Goal: Transaction & Acquisition: Purchase product/service

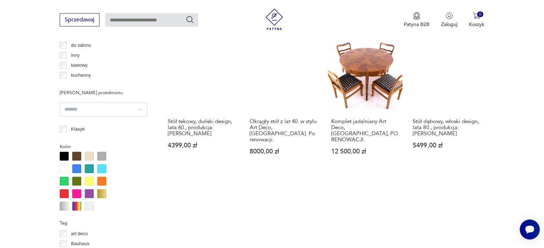
scroll to position [564, 0]
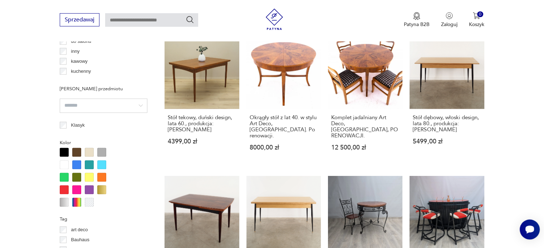
click at [76, 151] on div at bounding box center [76, 152] width 9 height 9
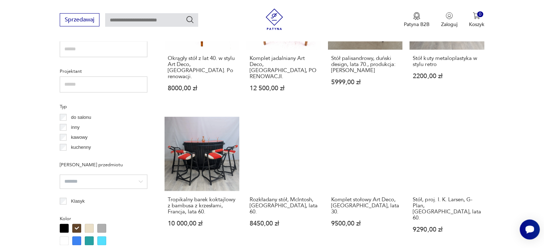
scroll to position [490, 0]
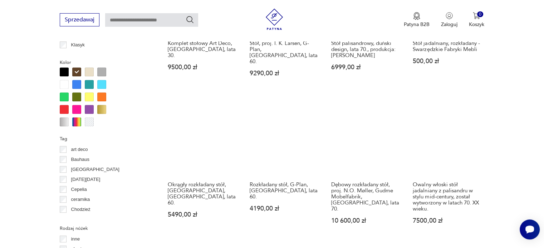
scroll to position [665, 0]
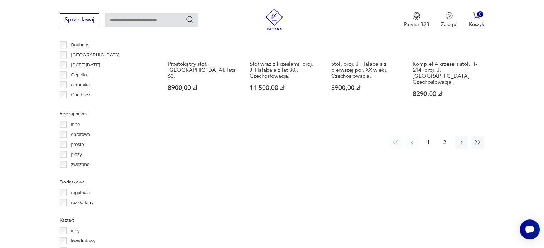
scroll to position [692, 0]
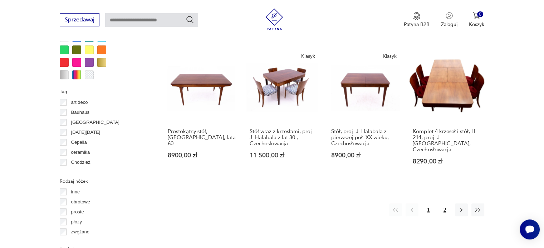
click at [446, 204] on button "2" at bounding box center [444, 210] width 13 height 13
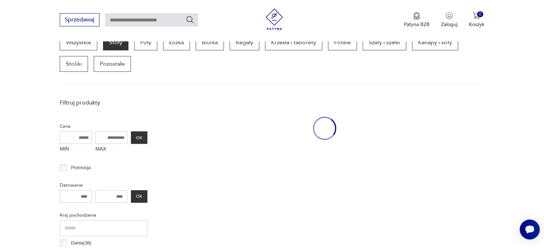
scroll to position [189, 0]
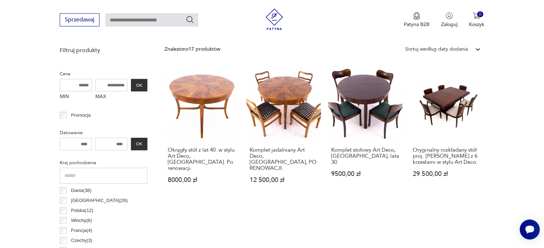
scroll to position [232, 0]
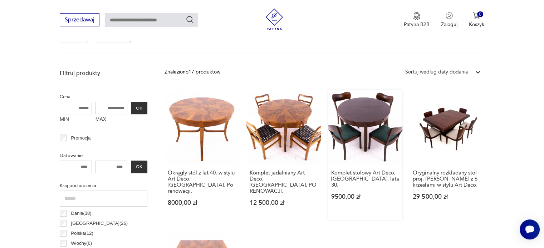
click at [357, 109] on link "Komplet stołowy Art Deco, [GEOGRAPHIC_DATA], lata 30. 9500,00 zł" at bounding box center [365, 155] width 74 height 130
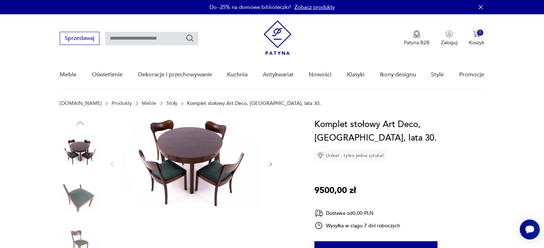
click at [273, 163] on icon "button" at bounding box center [271, 165] width 6 height 6
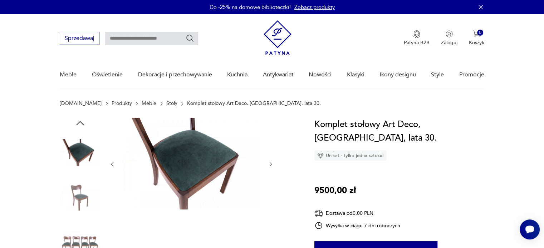
click at [267, 165] on div at bounding box center [191, 164] width 164 height 93
click at [271, 163] on icon "button" at bounding box center [271, 165] width 6 height 6
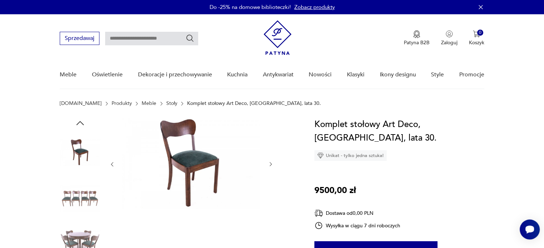
click at [271, 163] on icon "button" at bounding box center [271, 165] width 6 height 6
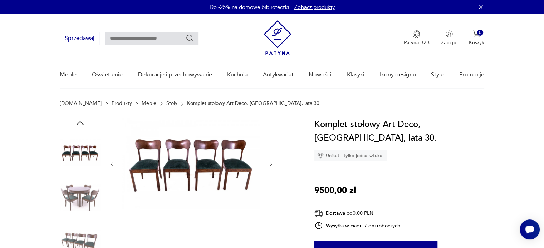
click at [271, 163] on icon "button" at bounding box center [271, 165] width 6 height 6
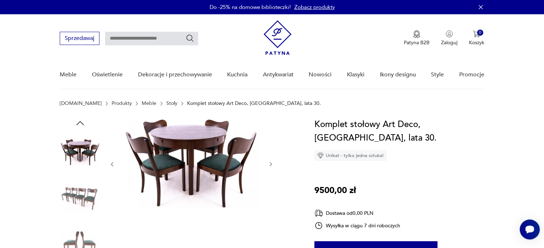
click at [271, 163] on icon "button" at bounding box center [271, 165] width 6 height 6
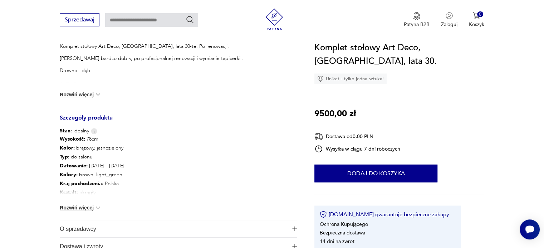
scroll to position [377, 0]
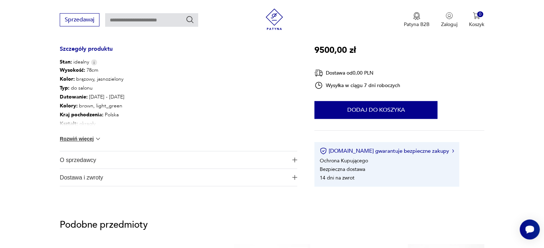
click at [100, 138] on img at bounding box center [97, 138] width 7 height 7
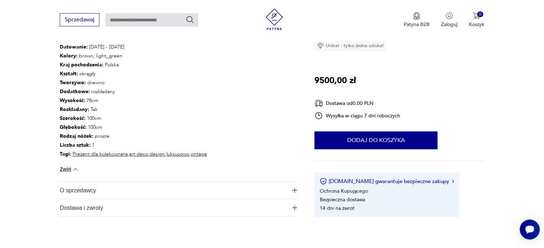
scroll to position [422, 0]
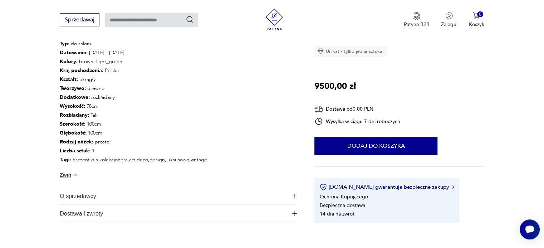
click at [296, 195] on img "button" at bounding box center [294, 196] width 5 height 5
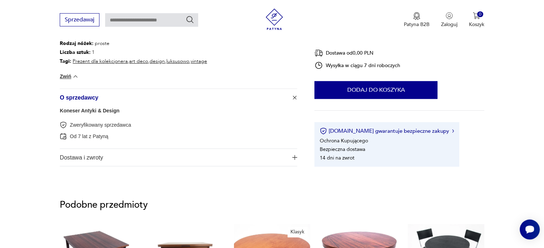
scroll to position [530, 0]
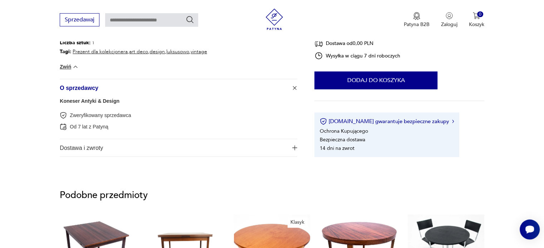
click at [295, 150] on img "button" at bounding box center [294, 147] width 5 height 5
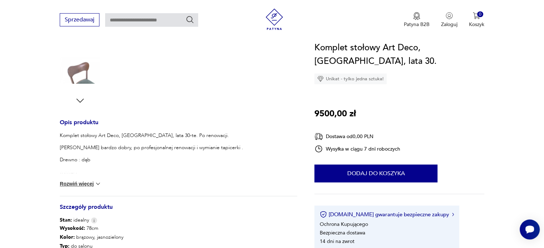
scroll to position [0, 0]
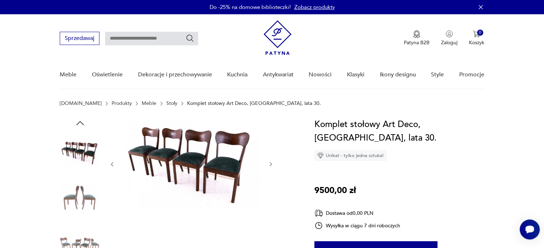
click at [202, 152] on img at bounding box center [191, 164] width 138 height 92
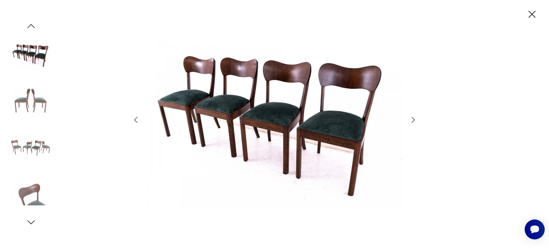
click at [415, 121] on icon "button" at bounding box center [413, 120] width 9 height 9
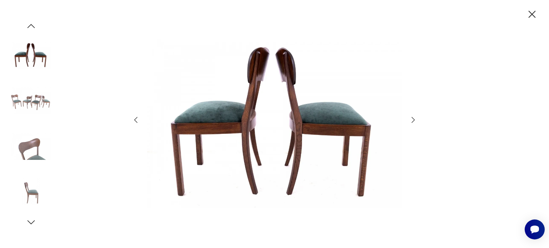
click at [415, 121] on icon "button" at bounding box center [413, 120] width 9 height 9
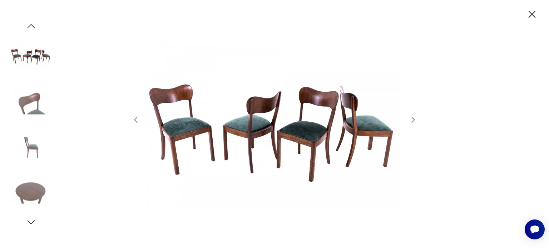
click at [415, 121] on icon "button" at bounding box center [413, 120] width 9 height 9
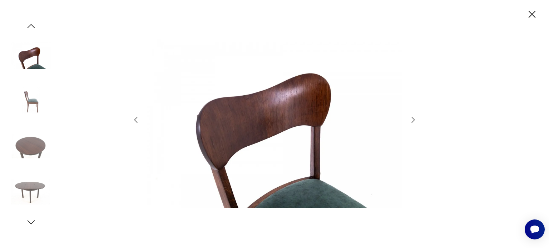
click at [415, 121] on icon "button" at bounding box center [413, 120] width 9 height 9
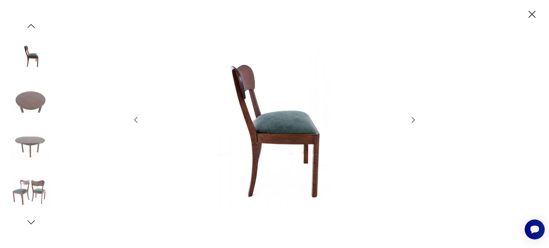
click at [415, 121] on icon "button" at bounding box center [413, 120] width 9 height 9
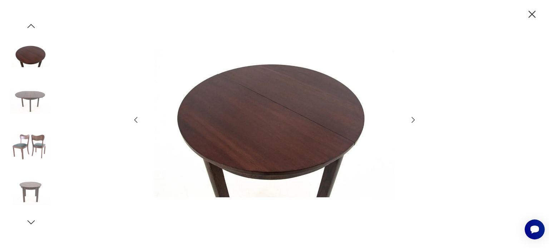
click at [415, 121] on icon "button" at bounding box center [413, 120] width 9 height 9
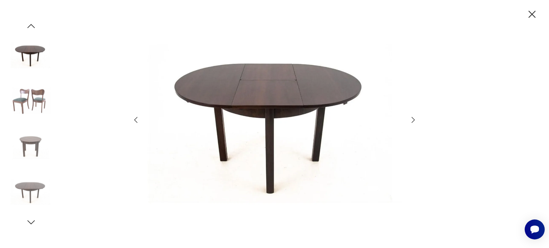
click at [415, 121] on icon "button" at bounding box center [413, 120] width 9 height 9
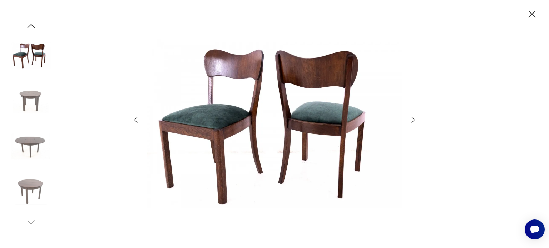
click at [415, 121] on icon "button" at bounding box center [413, 120] width 9 height 9
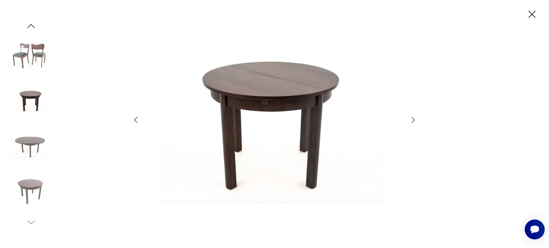
click at [415, 121] on icon "button" at bounding box center [413, 120] width 9 height 9
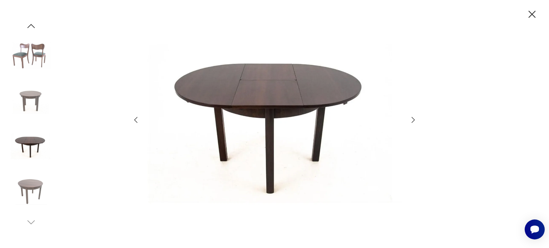
click at [529, 13] on icon "button" at bounding box center [532, 14] width 13 height 13
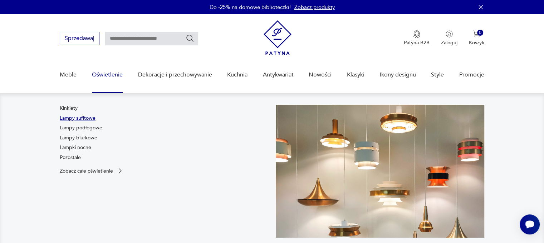
click at [84, 120] on link "Lampy sufitowe" at bounding box center [78, 118] width 36 height 7
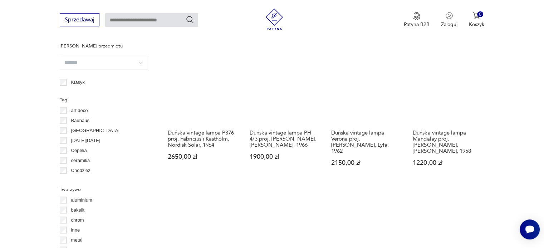
scroll to position [526, 0]
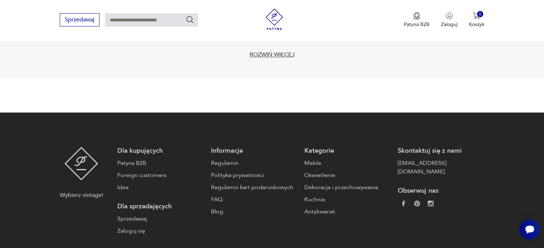
scroll to position [1053, 0]
